Goal: Task Accomplishment & Management: Manage account settings

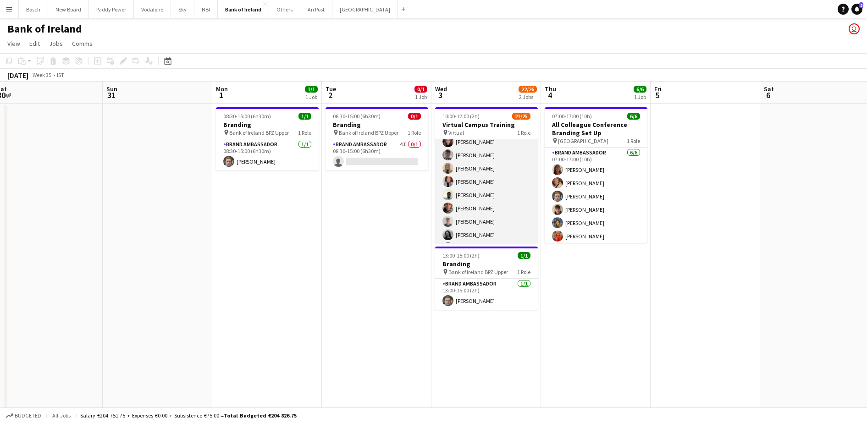
scroll to position [172, 0]
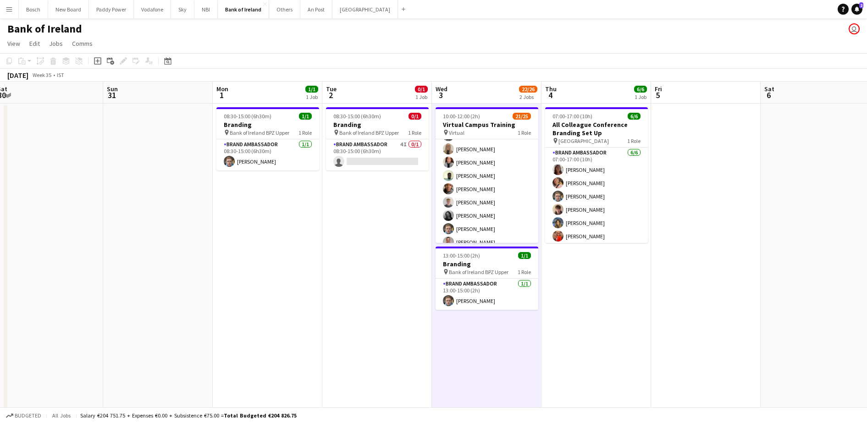
click at [571, 18] on app-navbar "Menu Boards Boards Boards All jobs Status Workforce Workforce My Workforce Recr…" at bounding box center [433, 9] width 867 height 18
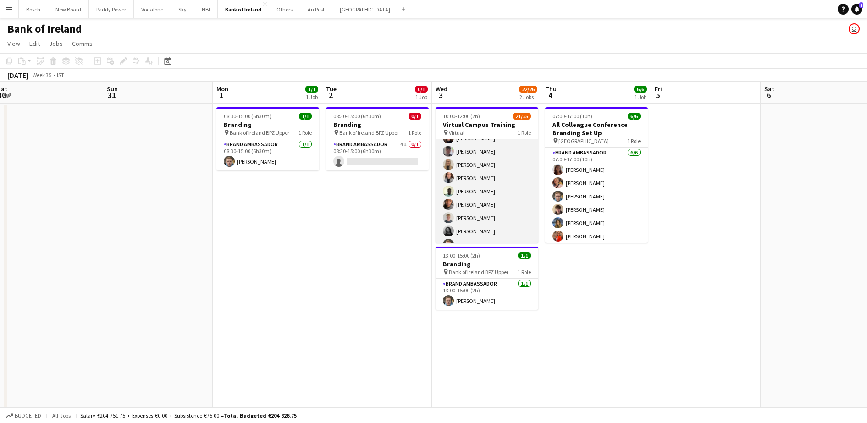
scroll to position [172, 0]
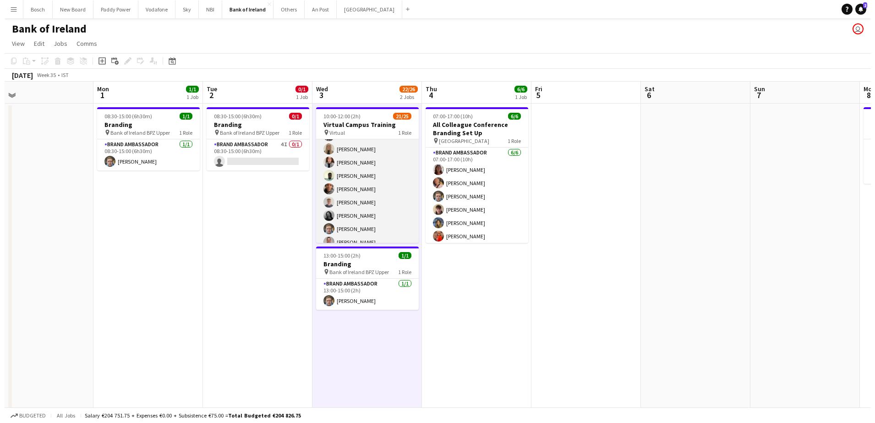
scroll to position [247, 0]
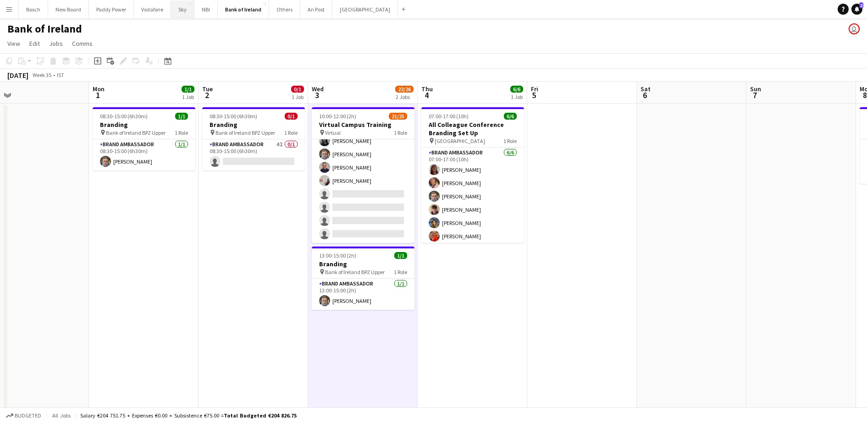
click at [182, 6] on button "Sky Close" at bounding box center [182, 9] width 23 height 18
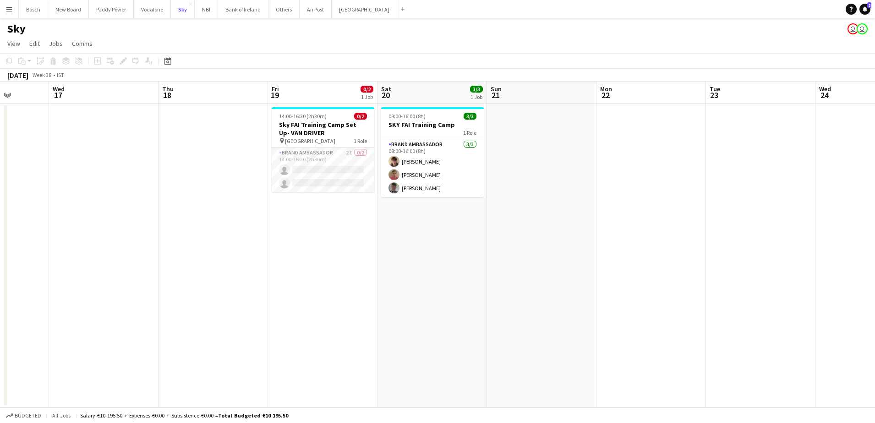
scroll to position [0, 279]
click at [360, 6] on button "[GEOGRAPHIC_DATA] Close" at bounding box center [365, 9] width 66 height 18
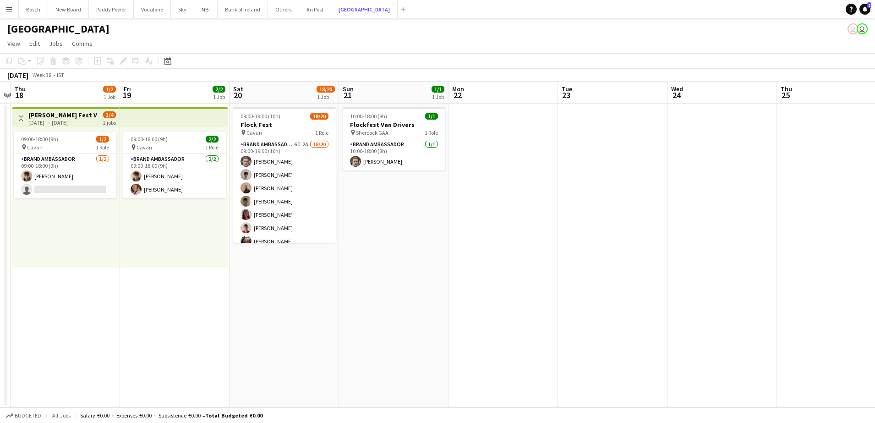
scroll to position [0, 209]
click at [304, 11] on button "An Post Close" at bounding box center [315, 9] width 32 height 18
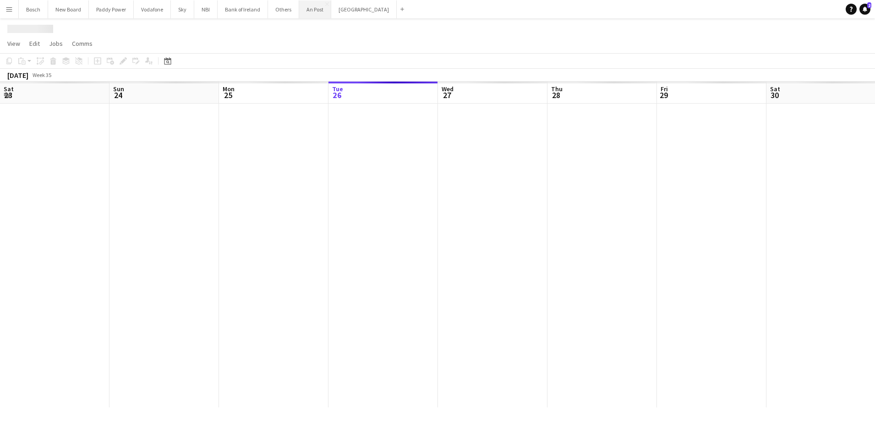
scroll to position [0, 219]
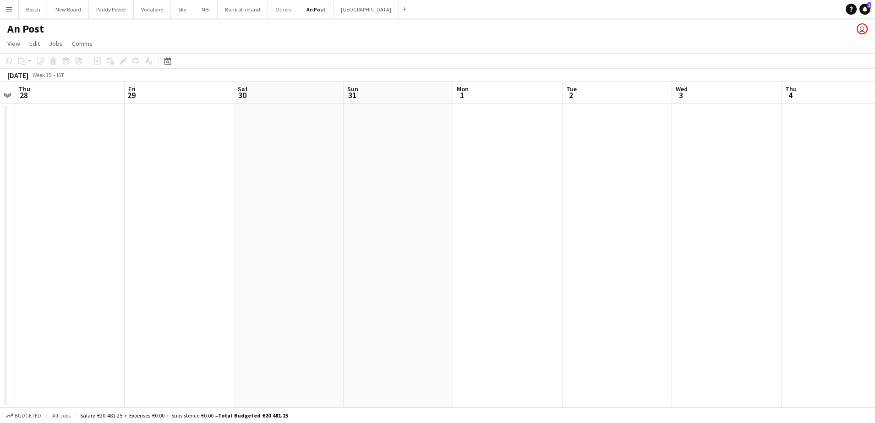
drag, startPoint x: 791, startPoint y: 188, endPoint x: 149, endPoint y: 197, distance: 642.2
click at [149, 197] on app-calendar-viewport "Mon 25 Tue 26 Wed 27 Thu 28 Fri 29 Sat 30 Sun 31 Mon 1 Tue 2 Wed 3 Thu 4 Fri 5 …" at bounding box center [437, 245] width 875 height 326
click at [252, 2] on button "Bank of Ireland Close" at bounding box center [243, 9] width 50 height 18
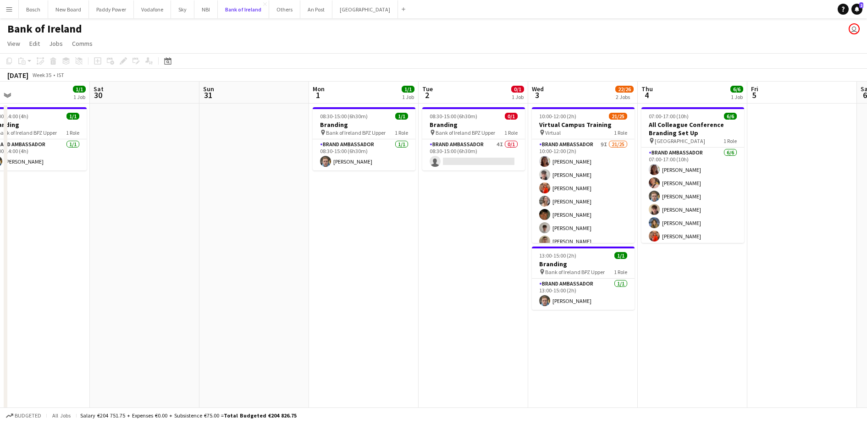
scroll to position [0, 238]
click at [450, 154] on app-card-role "Brand Ambassador 4I 0/1 08:30-15:00 (6h30m) single-neutral-actions" at bounding box center [474, 154] width 103 height 31
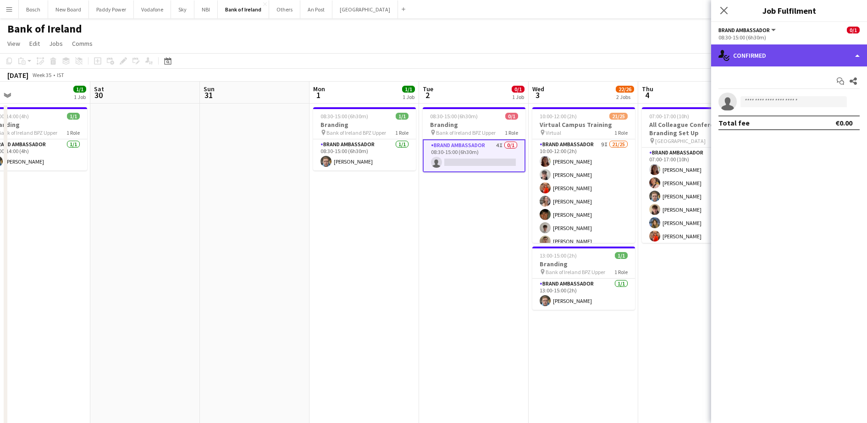
click at [791, 45] on div "single-neutral-actions-check-2 Confirmed" at bounding box center [789, 55] width 156 height 22
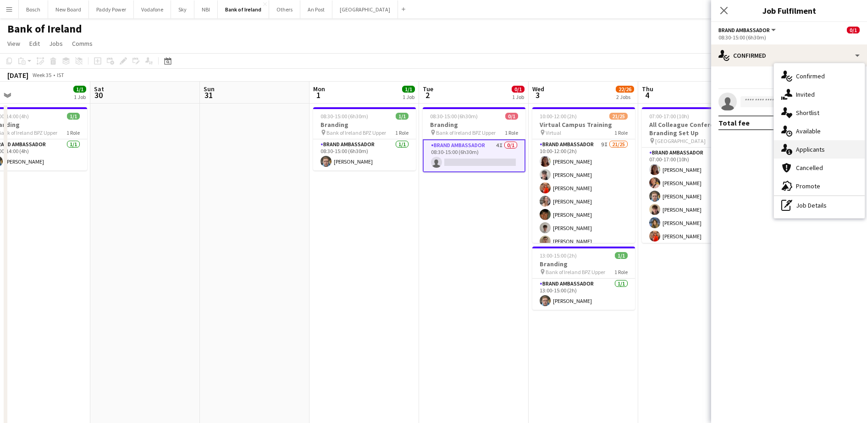
click at [798, 154] on div "single-neutral-actions-information Applicants" at bounding box center [819, 149] width 91 height 18
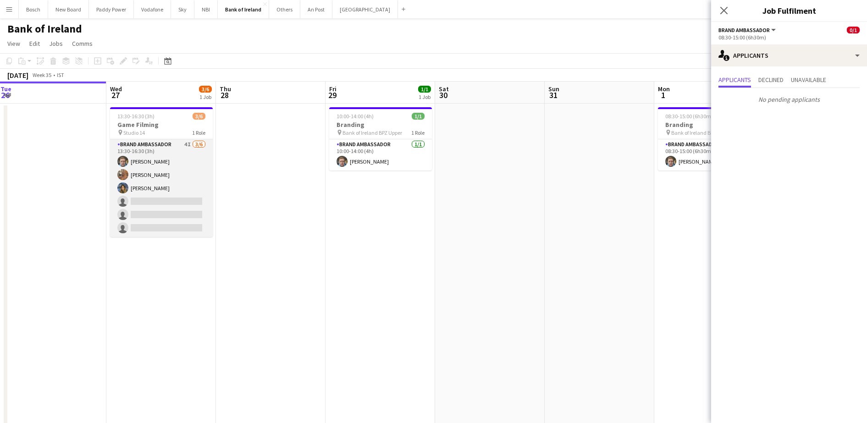
scroll to position [0, 221]
click at [149, 200] on app-card-role "Brand Ambassador 4I [DATE] 13:30-16:30 (3h) [PERSON_NAME] [PERSON_NAME] [PERSON…" at bounding box center [162, 188] width 103 height 98
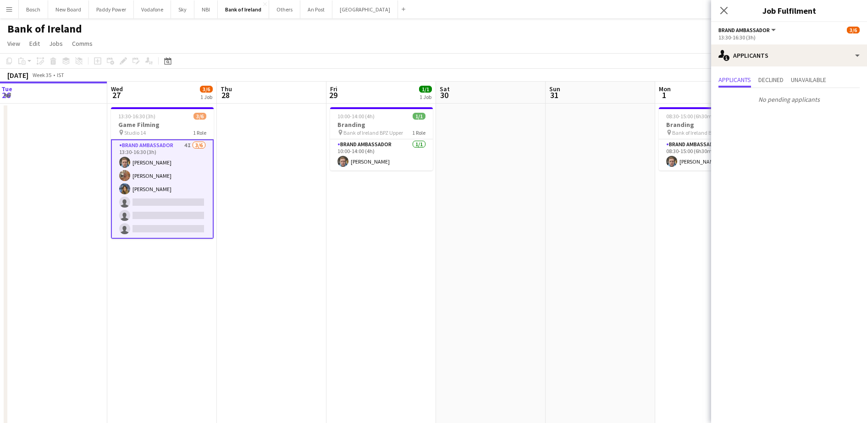
click at [760, 40] on div "13:30-16:30 (3h)" at bounding box center [788, 37] width 141 height 7
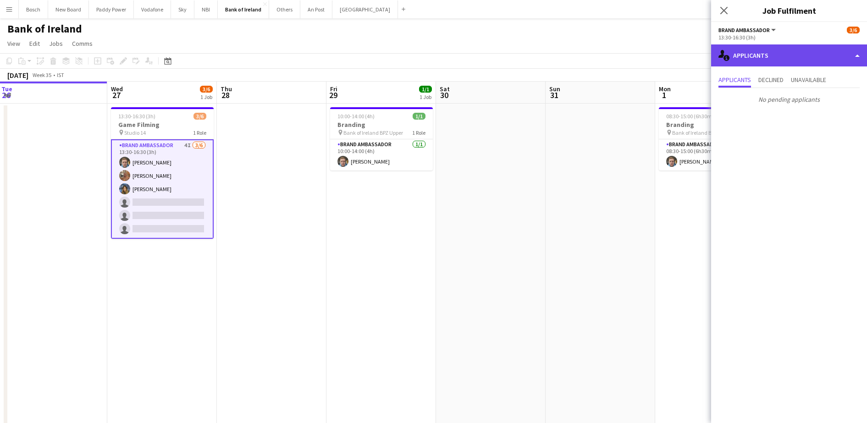
click at [773, 46] on div "single-neutral-actions-information Applicants" at bounding box center [789, 55] width 156 height 22
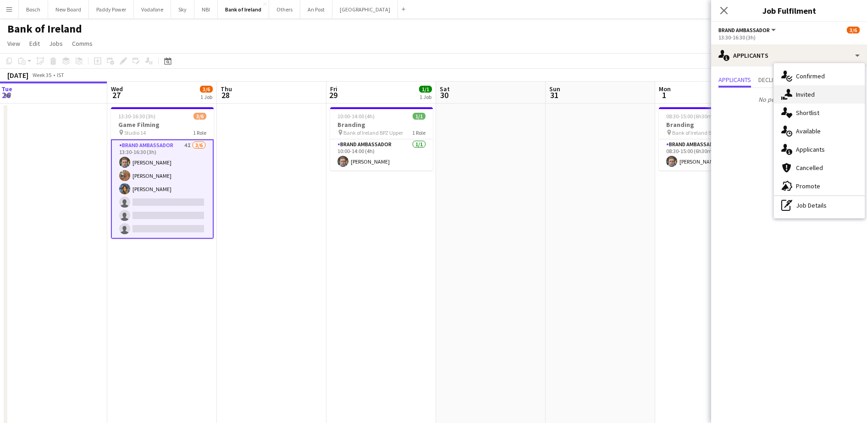
click at [796, 90] on div "single-neutral-actions-share-1 Invited" at bounding box center [819, 94] width 91 height 18
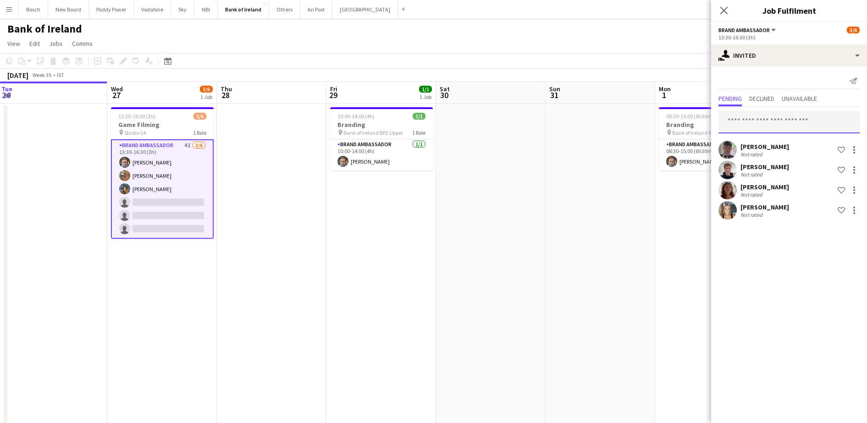
click at [760, 119] on input "text" at bounding box center [788, 121] width 141 height 23
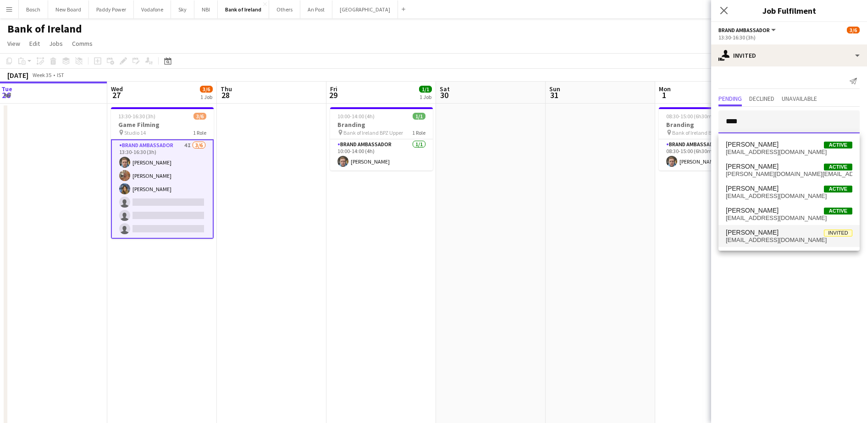
type input "****"
click at [780, 240] on span "[EMAIL_ADDRESS][DOMAIN_NAME]" at bounding box center [789, 240] width 127 height 7
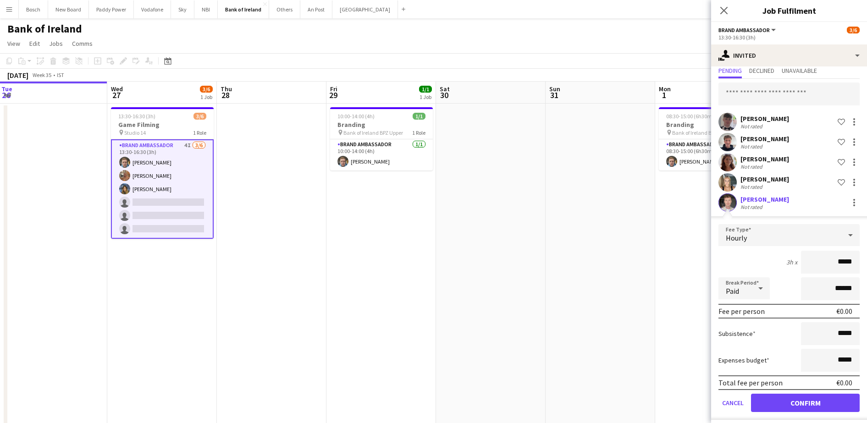
scroll to position [34, 0]
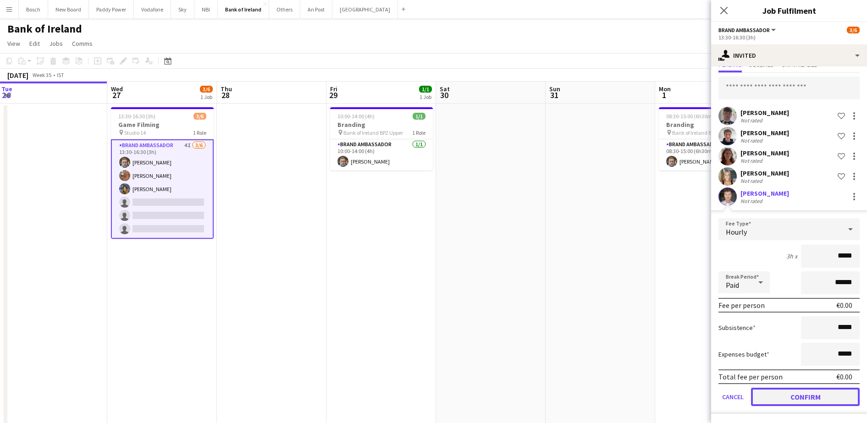
click at [805, 394] on button "Confirm" at bounding box center [805, 397] width 109 height 18
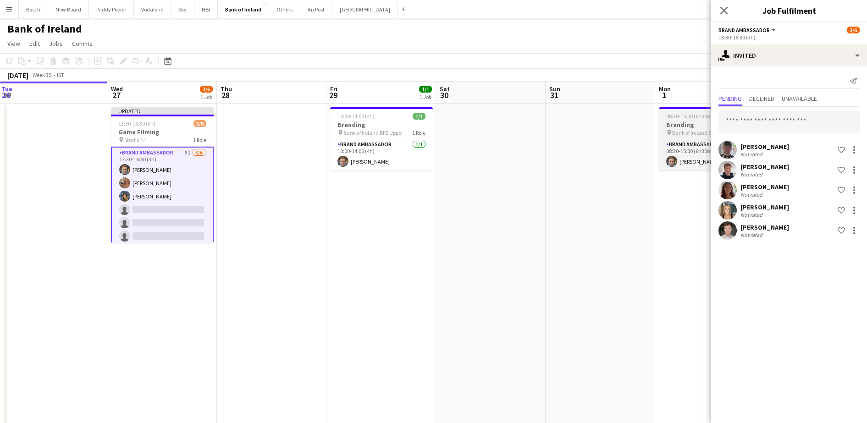
scroll to position [0, 0]
click at [648, 47] on app-page-menu "View Day view expanded Day view collapsed Month view Date picker Jump to [DATE]…" at bounding box center [433, 44] width 867 height 17
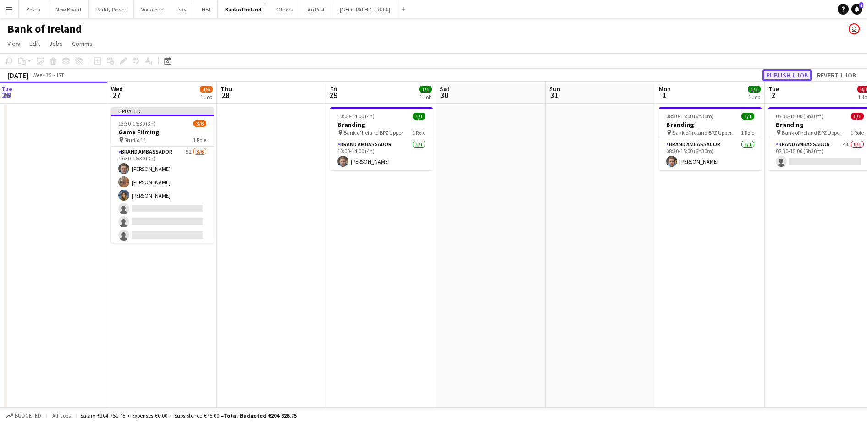
click at [790, 72] on button "Publish 1 job" at bounding box center [786, 75] width 49 height 12
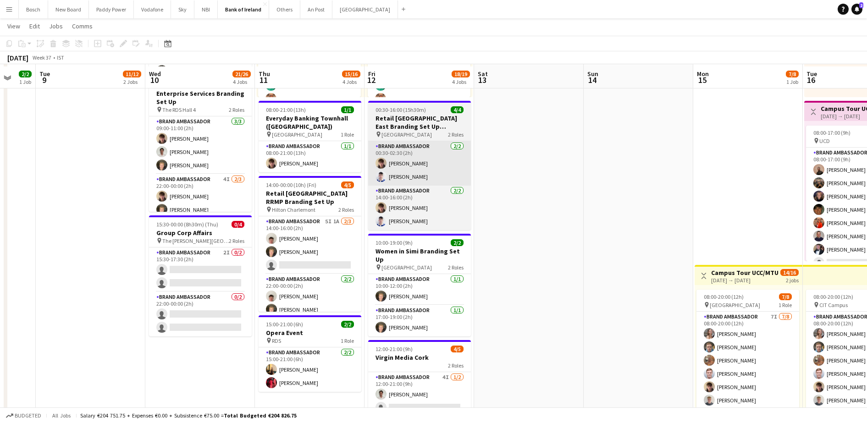
scroll to position [172, 0]
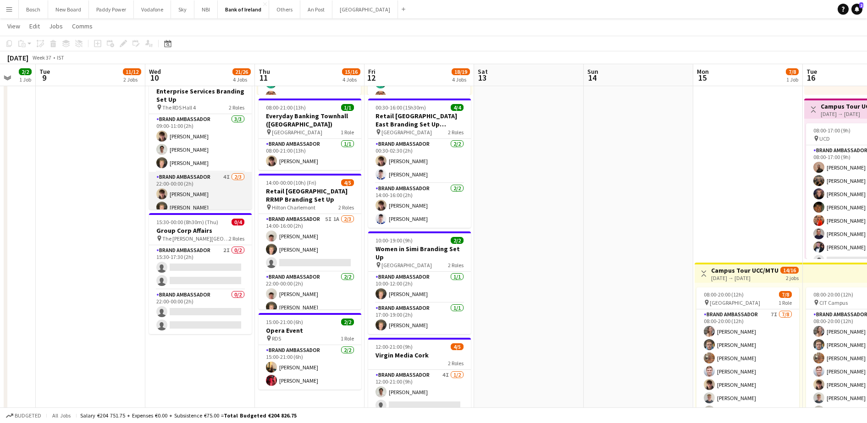
click at [213, 176] on app-card-role "Brand Ambassador 4I [DATE] 22:00-00:00 (2h) [PERSON_NAME] [PERSON_NAME] single-…" at bounding box center [200, 201] width 103 height 58
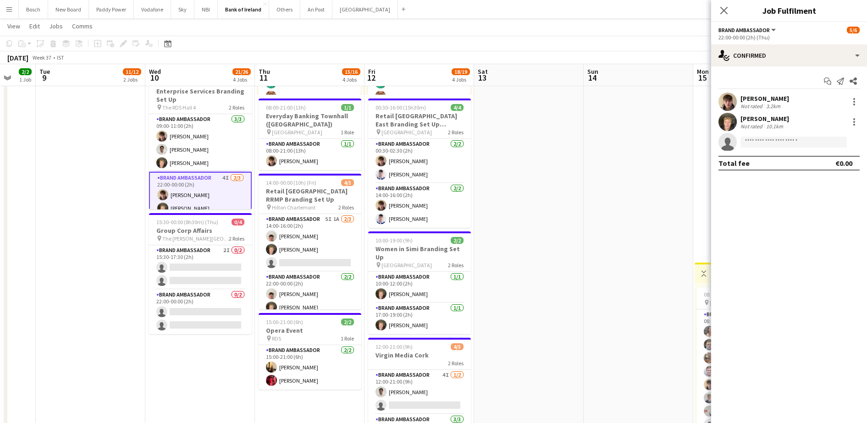
click at [644, 157] on app-date-cell at bounding box center [639, 319] width 110 height 776
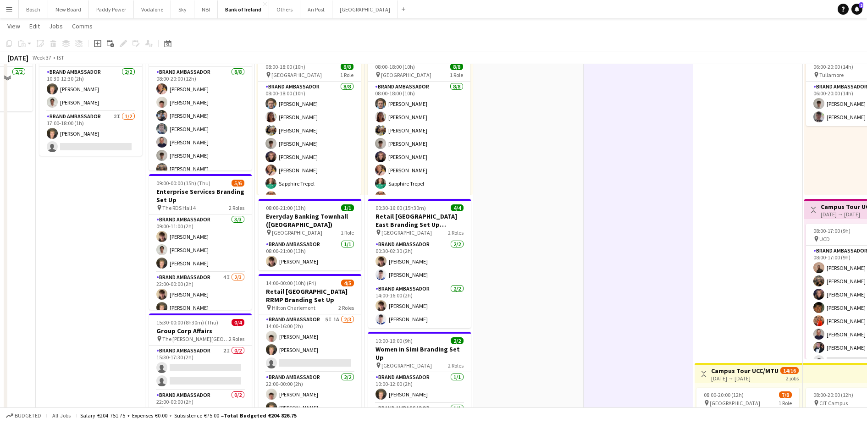
scroll to position [0, 0]
